Goal: Communication & Community: Answer question/provide support

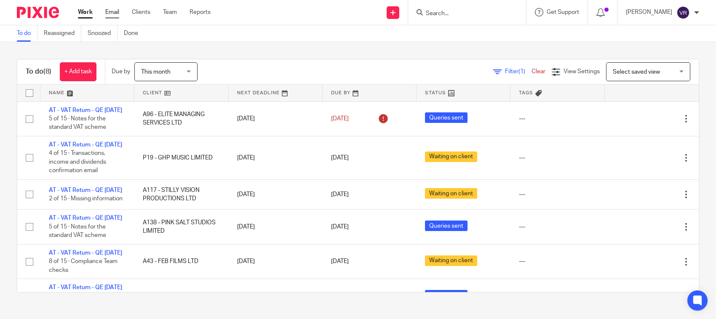
click at [113, 12] on link "Email" at bounding box center [112, 12] width 14 height 8
click at [111, 15] on link "Email" at bounding box center [112, 12] width 14 height 8
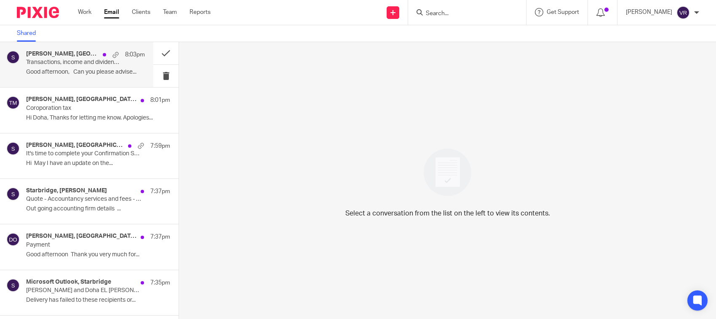
click at [67, 56] on h4 "Donna Carroll, Starbridge" at bounding box center [62, 54] width 72 height 7
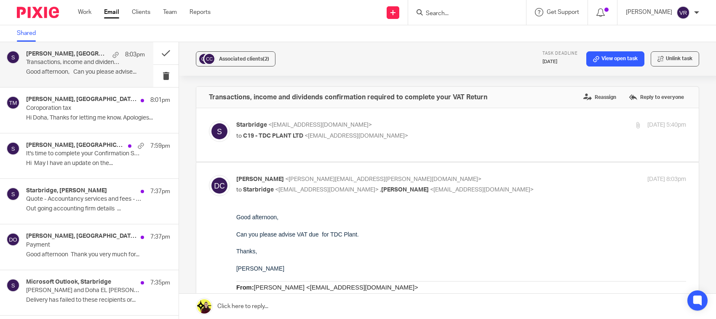
drag, startPoint x: 83, startPoint y: 99, endPoint x: 93, endPoint y: 75, distance: 26.8
click at [83, 98] on h4 "Theodore Morapedi, Starbridge" at bounding box center [81, 99] width 110 height 7
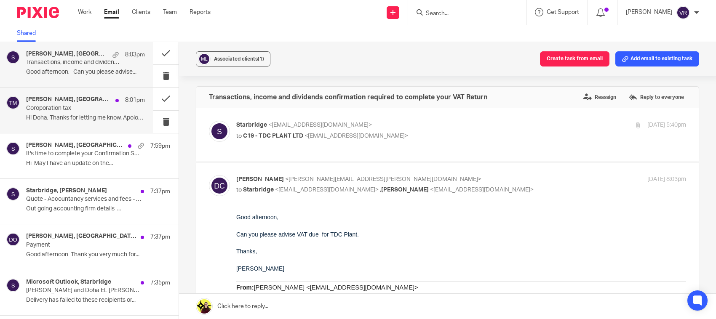
click at [93, 72] on p "Good afternoon, Can you please advise..." at bounding box center [85, 72] width 119 height 7
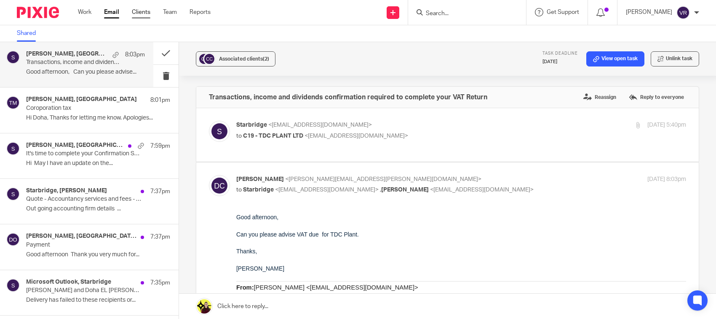
click at [147, 13] on link "Clients" at bounding box center [141, 12] width 19 height 8
click at [155, 13] on ul "Work Email Clients Team Reports" at bounding box center [150, 12] width 145 height 8
click at [146, 13] on link "Clients" at bounding box center [141, 12] width 19 height 8
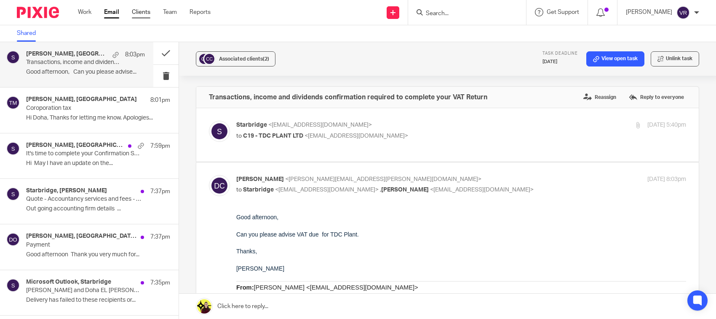
click at [146, 13] on link "Clients" at bounding box center [141, 12] width 19 height 8
click at [146, 15] on link "Clients" at bounding box center [141, 12] width 19 height 8
click at [162, 10] on ul "Work Email Clients Team Reports" at bounding box center [150, 12] width 145 height 8
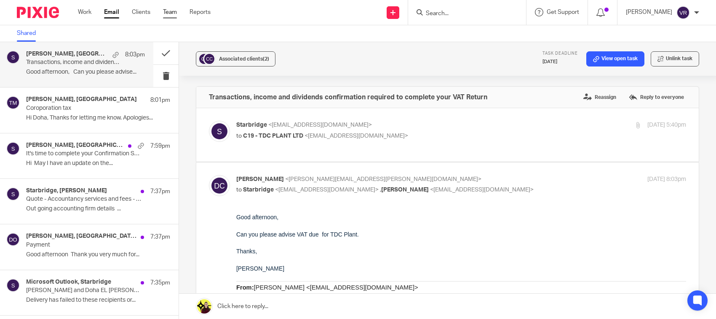
click at [167, 12] on link "Team" at bounding box center [170, 12] width 14 height 8
click at [108, 15] on link "Email" at bounding box center [111, 12] width 15 height 8
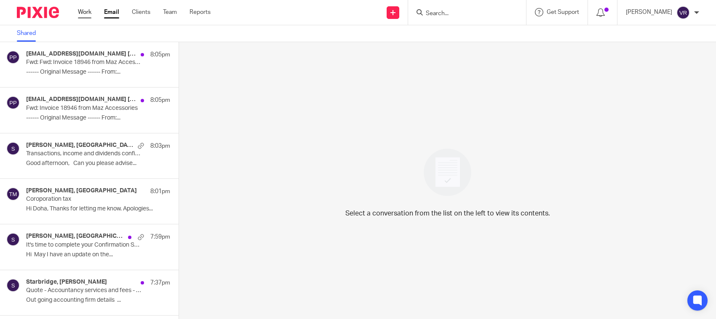
click at [79, 11] on link "Work" at bounding box center [84, 12] width 13 height 8
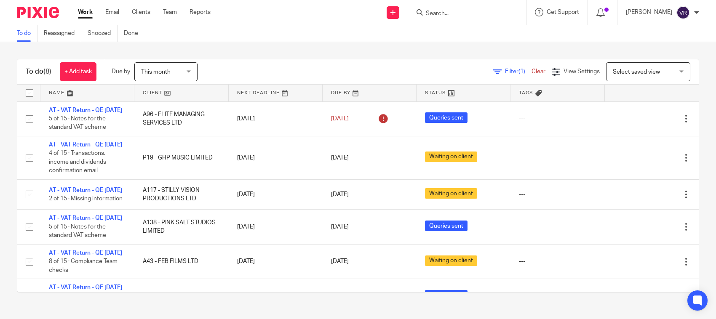
click at [87, 15] on link "Work" at bounding box center [85, 12] width 15 height 8
